Goal: Task Accomplishment & Management: Complete application form

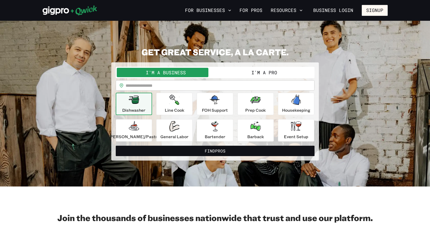
click at [267, 74] on button "I'm a Pro" at bounding box center [264, 72] width 98 height 9
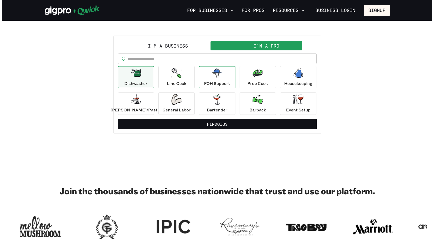
scroll to position [9, 0]
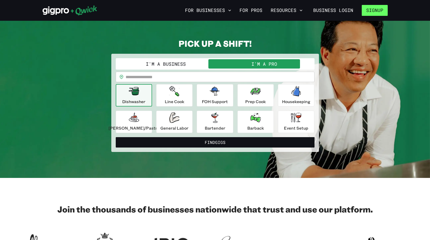
click at [370, 10] on button "Signup" at bounding box center [375, 10] width 26 height 11
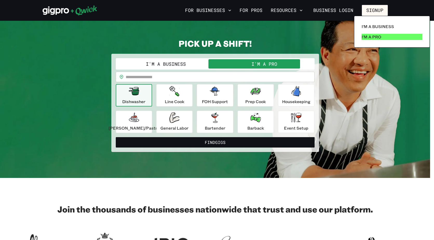
click at [377, 37] on p "I'm a Pro" at bounding box center [371, 37] width 20 height 6
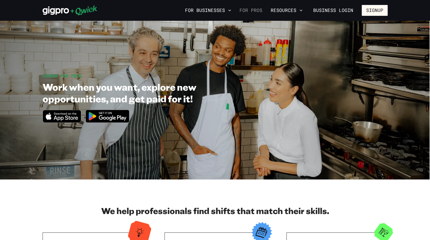
click at [259, 13] on link "For Pros" at bounding box center [250, 10] width 27 height 9
click at [255, 9] on link "For Pros" at bounding box center [250, 10] width 27 height 9
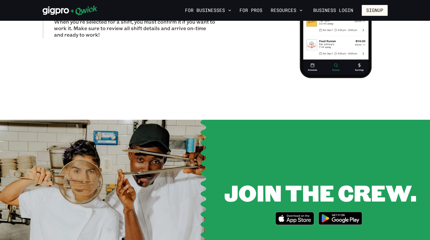
scroll to position [571, 0]
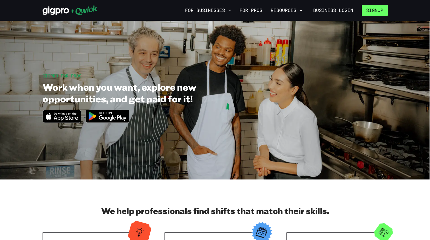
click at [378, 9] on button "Signup" at bounding box center [375, 10] width 26 height 11
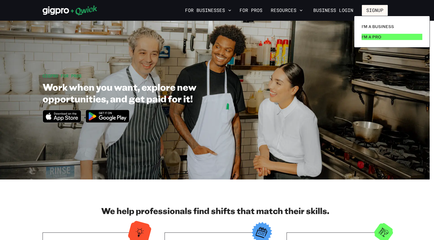
click at [367, 38] on p "I'm a Pro" at bounding box center [371, 37] width 20 height 6
click at [377, 40] on link "I'm a Pro" at bounding box center [391, 37] width 65 height 10
click at [253, 51] on div at bounding box center [217, 120] width 434 height 240
